Goal: Task Accomplishment & Management: Use online tool/utility

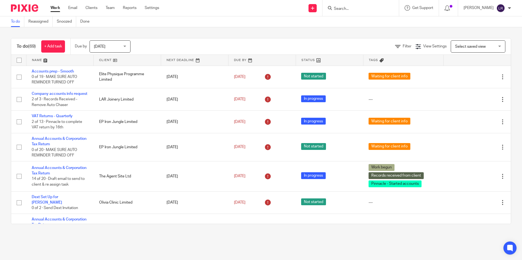
click at [259, 6] on form at bounding box center [362, 8] width 58 height 7
click at [259, 7] on input "Search" at bounding box center [357, 9] width 49 height 5
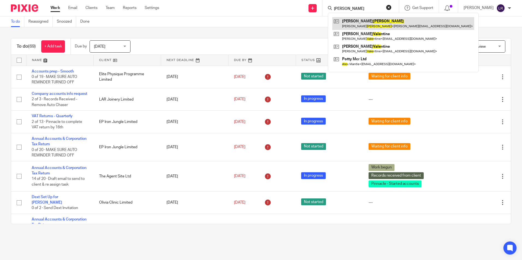
type input "dale"
click at [259, 23] on link at bounding box center [403, 23] width 142 height 13
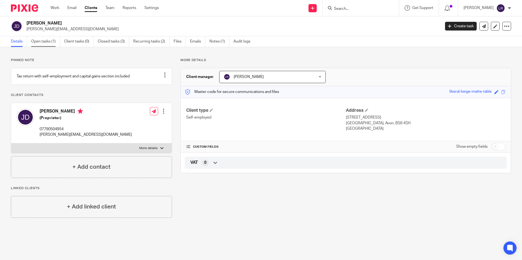
click at [46, 42] on link "Open tasks (1)" at bounding box center [45, 41] width 29 height 11
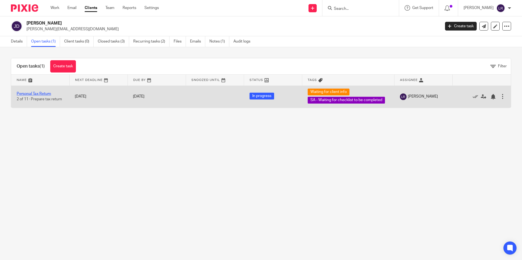
click at [42, 92] on link "Personal Tax Return" at bounding box center [34, 94] width 34 height 4
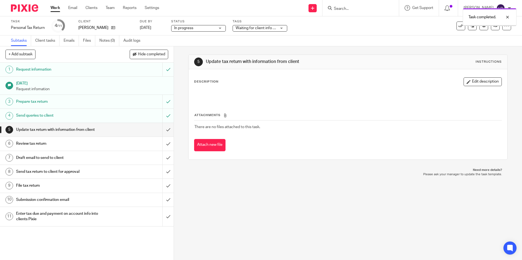
click at [162, 132] on input "submit" at bounding box center [86, 130] width 173 height 14
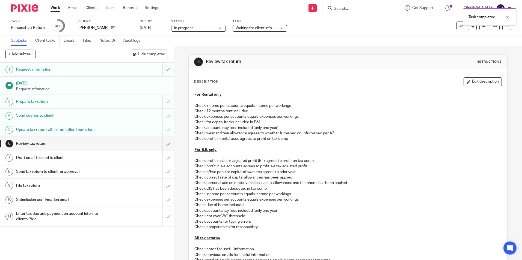
click at [162, 143] on input "submit" at bounding box center [86, 144] width 173 height 14
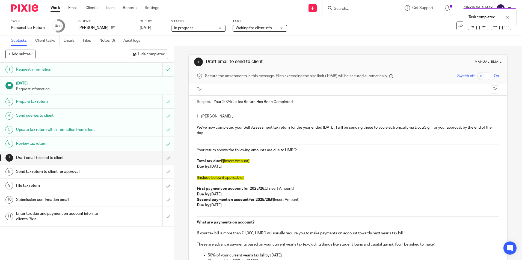
click at [220, 85] on ul at bounding box center [347, 89] width 285 height 9
click at [223, 88] on input "text" at bounding box center [347, 89] width 281 height 6
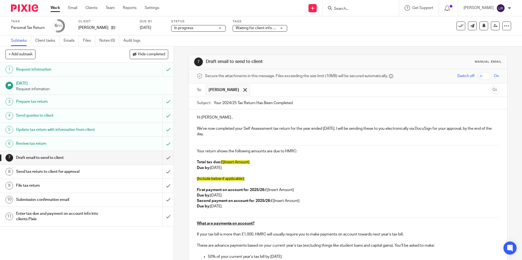
drag, startPoint x: 255, startPoint y: 162, endPoint x: 218, endPoint y: 163, distance: 36.6
click at [218, 163] on p "Total tax due: £[Insert Amount]" at bounding box center [348, 162] width 302 height 5
click at [246, 165] on p "Total tax due: £7,652.53" at bounding box center [348, 162] width 302 height 5
drag, startPoint x: 194, startPoint y: 160, endPoint x: 318, endPoint y: 206, distance: 132.6
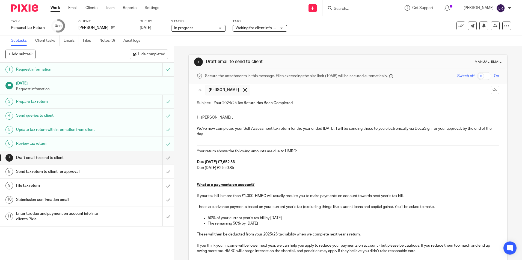
drag, startPoint x: 248, startPoint y: 166, endPoint x: 194, endPoint y: 166, distance: 53.5
click at [294, 168] on p "Due 31.07.2026 £2,550.85" at bounding box center [348, 167] width 302 height 5
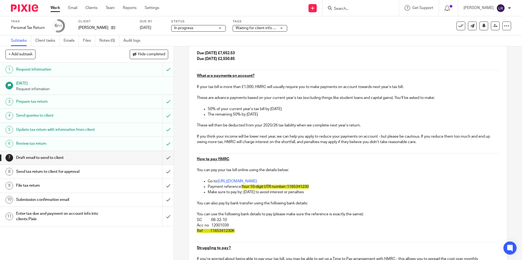
scroll to position [136, 0]
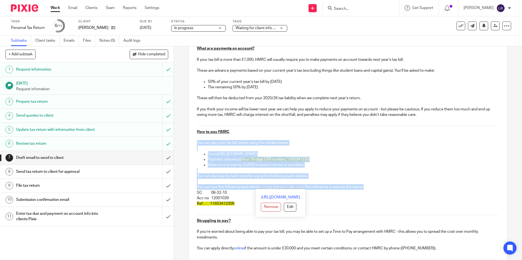
drag, startPoint x: 373, startPoint y: 188, endPoint x: 194, endPoint y: 143, distance: 185.4
click at [194, 143] on div "Hi James , We've now completed your Self Assessment tax return for the year end…" at bounding box center [347, 136] width 318 height 327
click at [302, 173] on p "You can also pay by bank transfer using the following bank details:" at bounding box center [348, 175] width 302 height 5
drag, startPoint x: 319, startPoint y: 175, endPoint x: 190, endPoint y: 142, distance: 133.6
click at [190, 142] on div "Hi James , We've now completed your Self Assessment tax return for the year end…" at bounding box center [347, 136] width 318 height 327
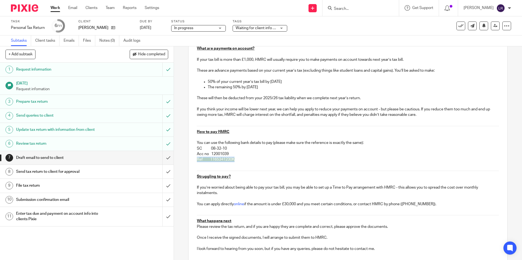
drag, startPoint x: 234, startPoint y: 159, endPoint x: 191, endPoint y: 158, distance: 43.7
click at [191, 158] on div "Hi James , We've now completed your Self Assessment tax return for the year end…" at bounding box center [347, 114] width 318 height 283
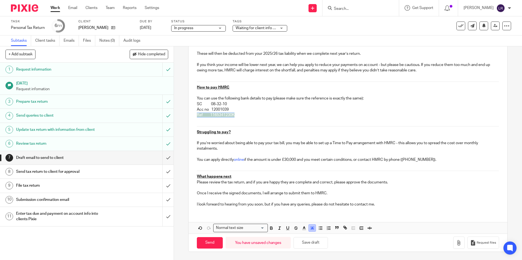
click at [310, 230] on icon "button" at bounding box center [312, 228] width 5 height 5
click at [298, 234] on li "color:#FFFFFF" at bounding box center [300, 235] width 4 height 4
click at [287, 157] on p "You can apply directly online if the amount is under £30,000 and you meet certa…" at bounding box center [348, 159] width 302 height 5
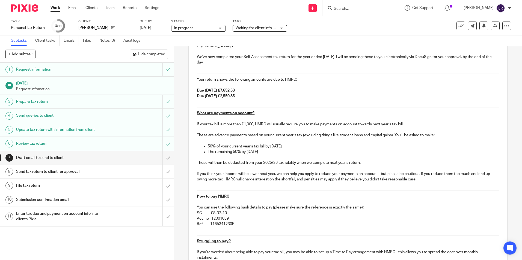
click at [429, 182] on p "If you think your income will be lower next year, we can help you apply to redu…" at bounding box center [348, 176] width 302 height 11
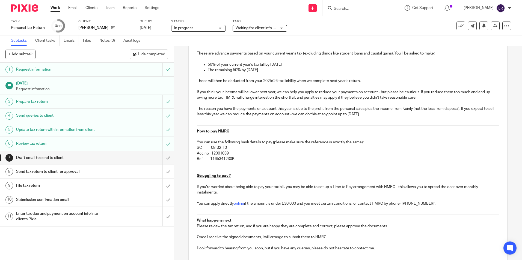
scroll to position [197, 0]
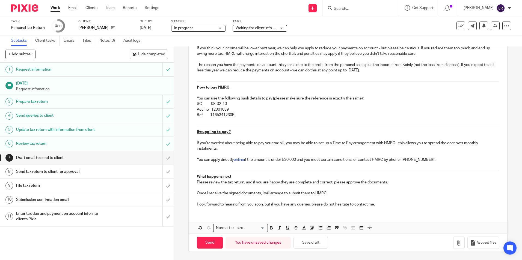
click at [391, 203] on p "I look forward to hearing from you soon, but if you have any queries, please do…" at bounding box center [348, 204] width 302 height 5
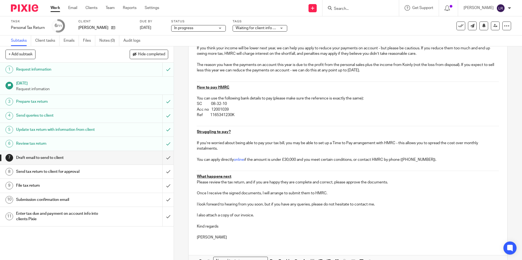
scroll to position [231, 0]
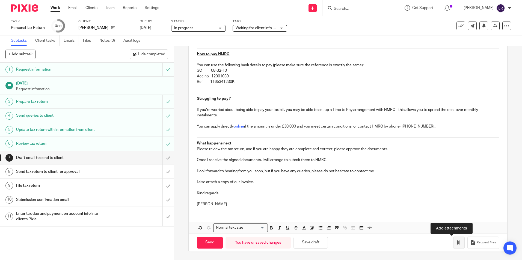
click at [453, 246] on button "button" at bounding box center [458, 243] width 11 height 12
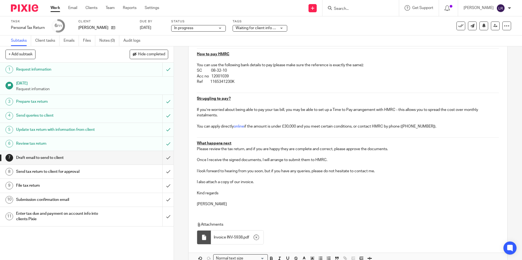
scroll to position [261, 0]
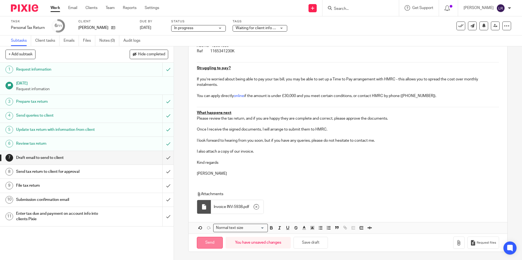
click at [207, 242] on input "Send" at bounding box center [210, 243] width 26 height 12
type input "Sent"
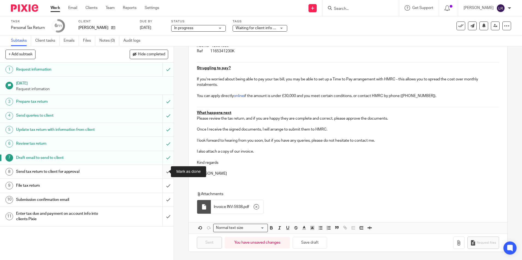
click at [164, 169] on input "submit" at bounding box center [86, 172] width 173 height 14
